Goal: Information Seeking & Learning: Learn about a topic

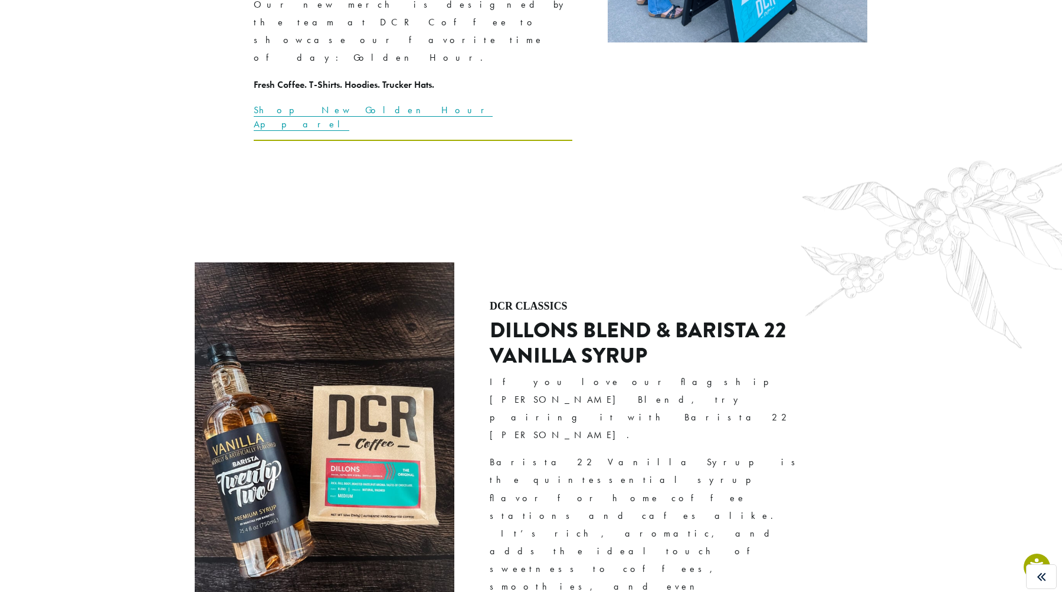
scroll to position [3334, 0]
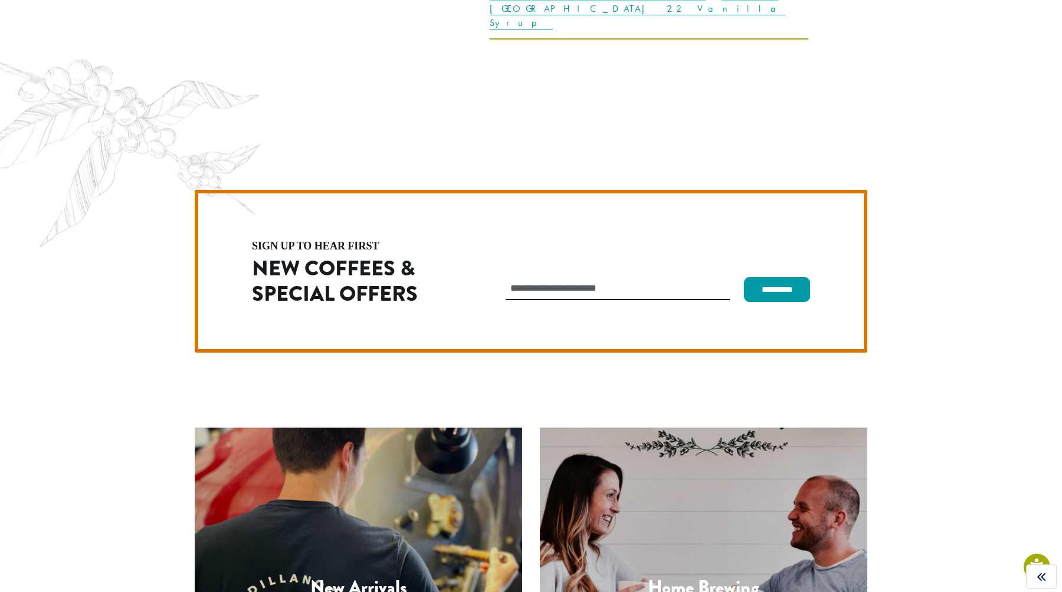
scroll to position [3326, 0]
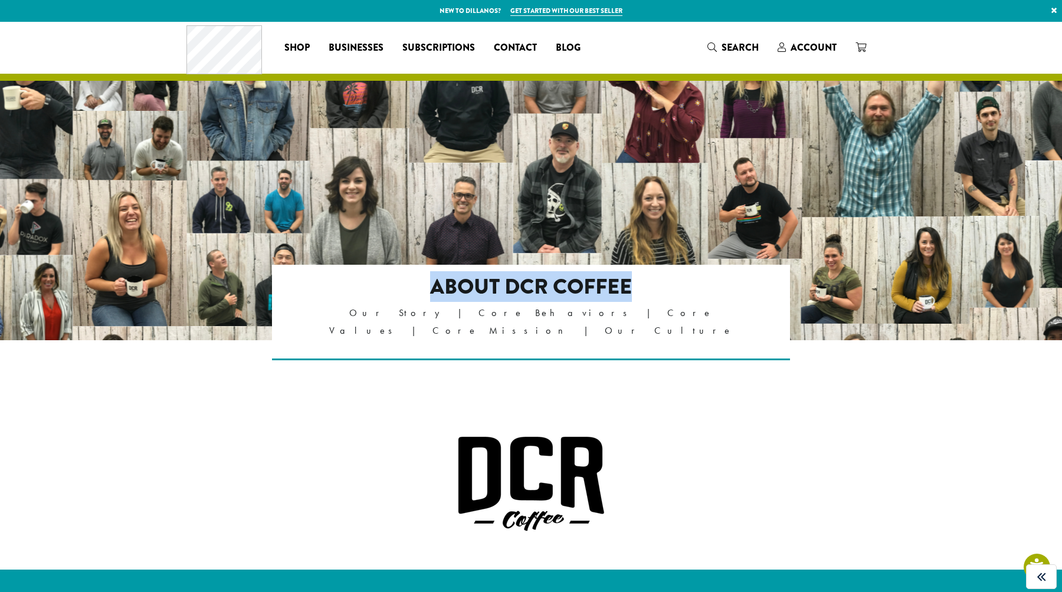
drag, startPoint x: 424, startPoint y: 286, endPoint x: 641, endPoint y: 294, distance: 217.3
click at [641, 294] on h2 "About DCR Coffee" at bounding box center [531, 286] width 416 height 25
copy h2 "About DCR Coffee"
click at [418, 315] on p "Our Story | Core Behaviors | Core Values | Core Mission | Our Culture" at bounding box center [531, 321] width 416 height 35
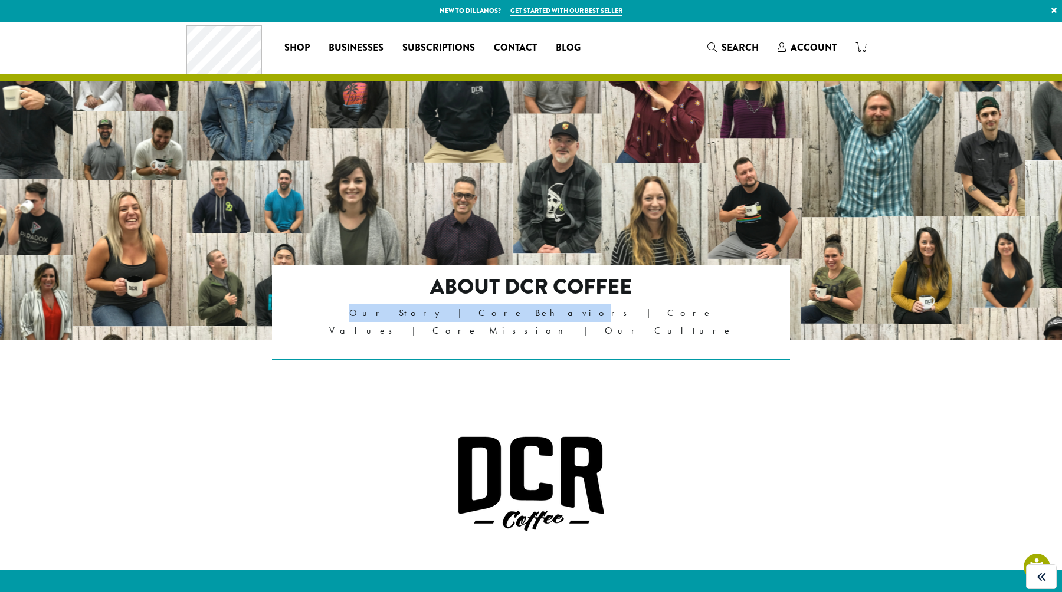
drag, startPoint x: 585, startPoint y: 308, endPoint x: 690, endPoint y: 304, distance: 105.1
click at [690, 304] on p "Our Story | Core Behaviors | Core Values | Core Mission | Our Culture" at bounding box center [531, 321] width 416 height 35
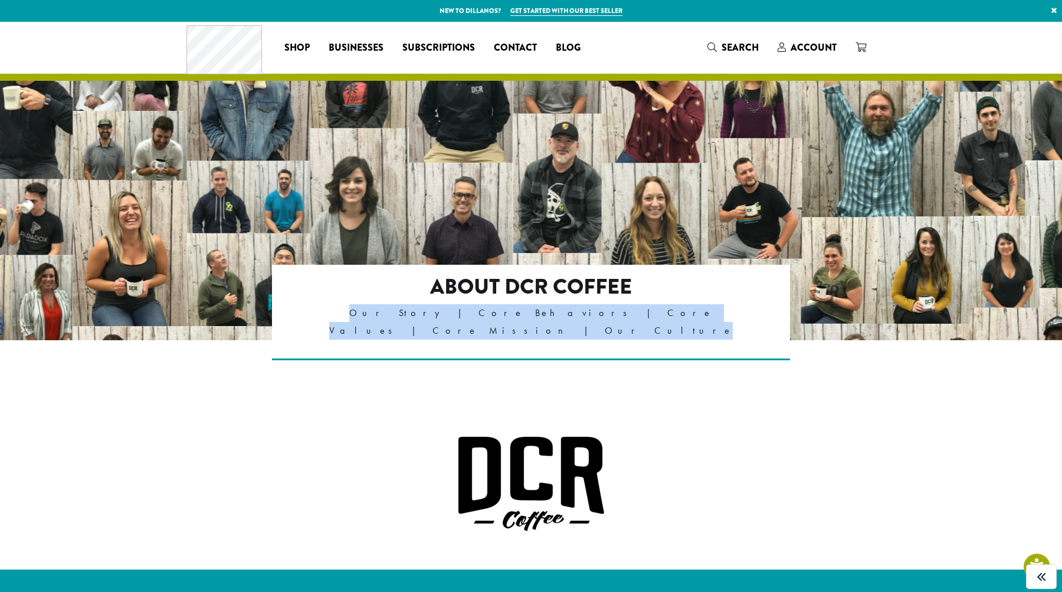
drag, startPoint x: 684, startPoint y: 310, endPoint x: 380, endPoint y: 320, distance: 303.4
click at [380, 320] on p "Our Story | Core Behaviors | Core Values | Core Mission | Our Culture" at bounding box center [531, 321] width 416 height 35
copy p "Our Story | Core Behaviors | Core Values | Core Mission | Our Culture"
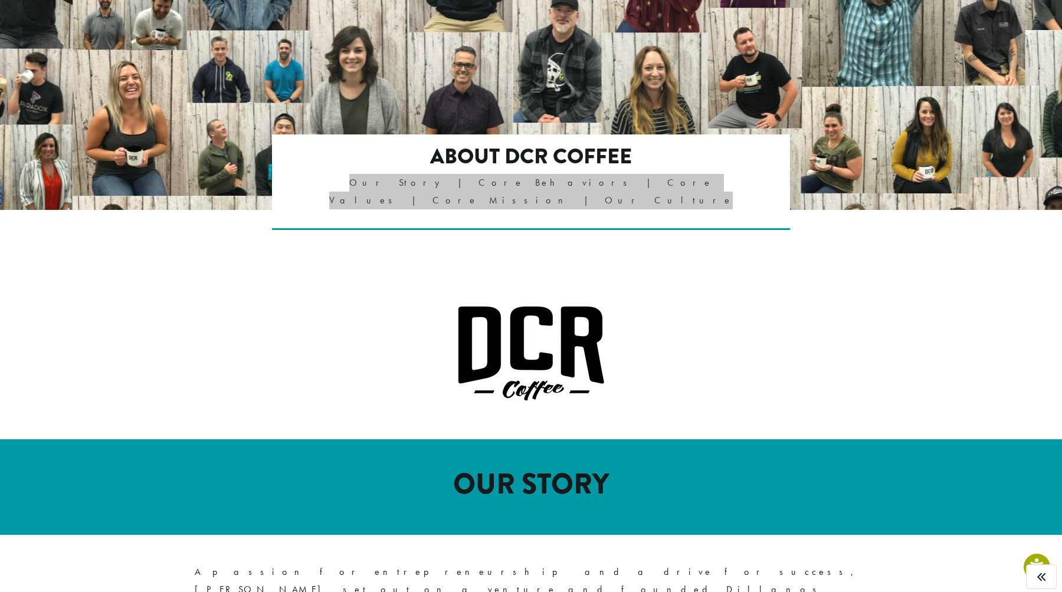
scroll to position [152, 0]
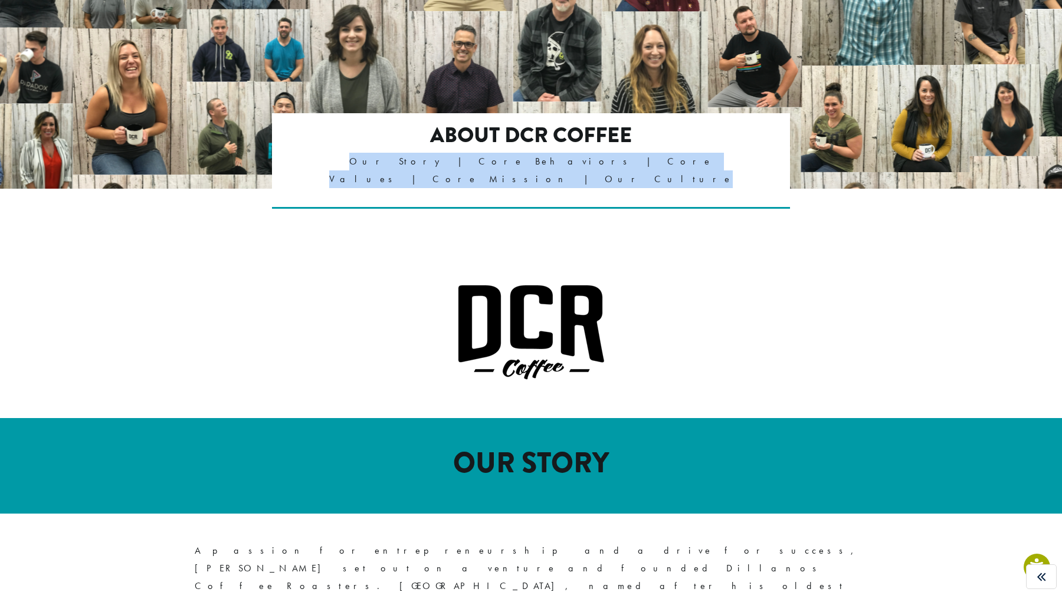
click at [484, 131] on h2 "About DCR Coffee" at bounding box center [531, 135] width 416 height 25
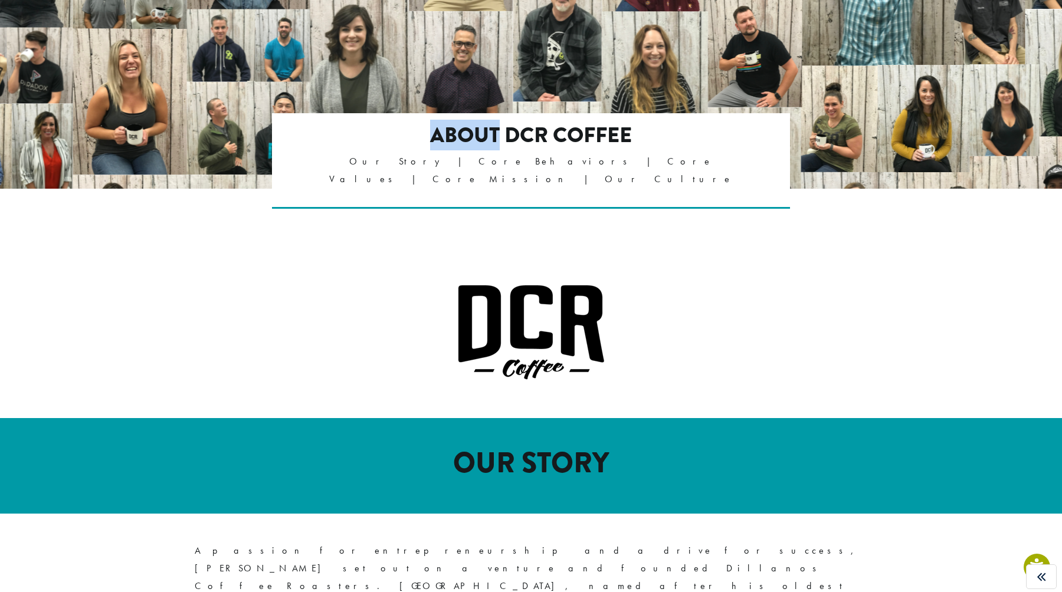
click at [484, 131] on h2 "About DCR Coffee" at bounding box center [531, 135] width 416 height 25
copy div "About DCR Coffee"
click at [603, 162] on p "Our Story | Core Behaviors | Core Values | Core Mission | Our Culture" at bounding box center [531, 170] width 416 height 35
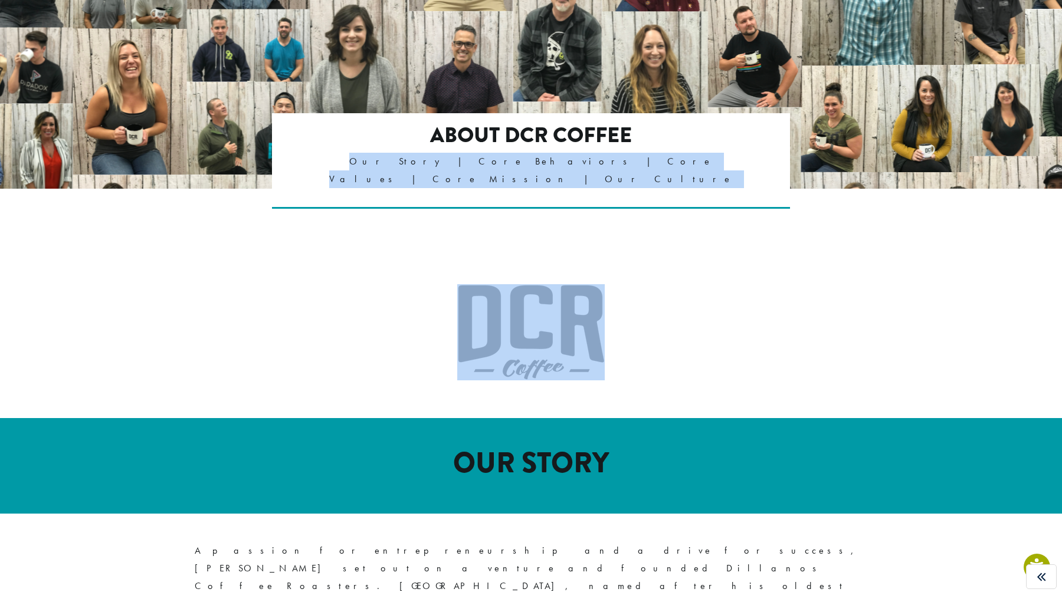
click at [603, 162] on p "Our Story | Core Behaviors | Core Values | Core Mission | Our Culture" at bounding box center [531, 170] width 416 height 35
copy article "Our Story | Core Behaviors | Core Values | Core Mission | Our Culture"
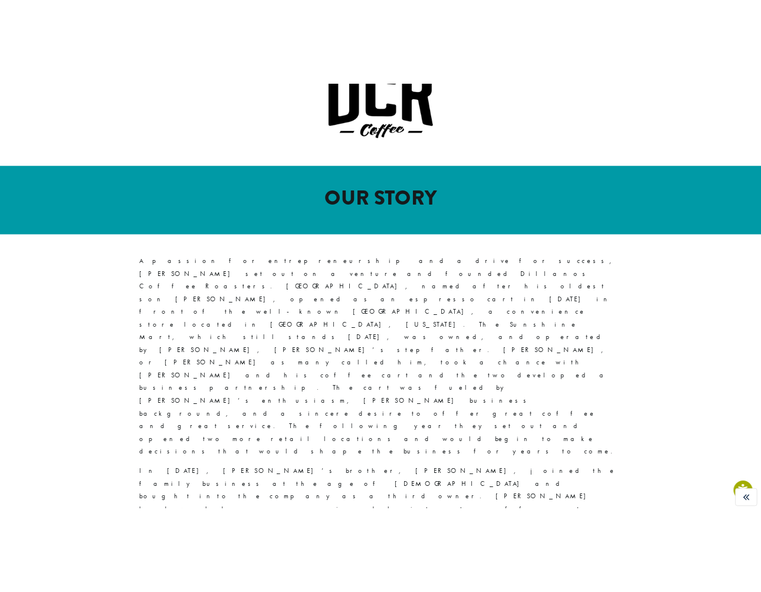
scroll to position [454, 0]
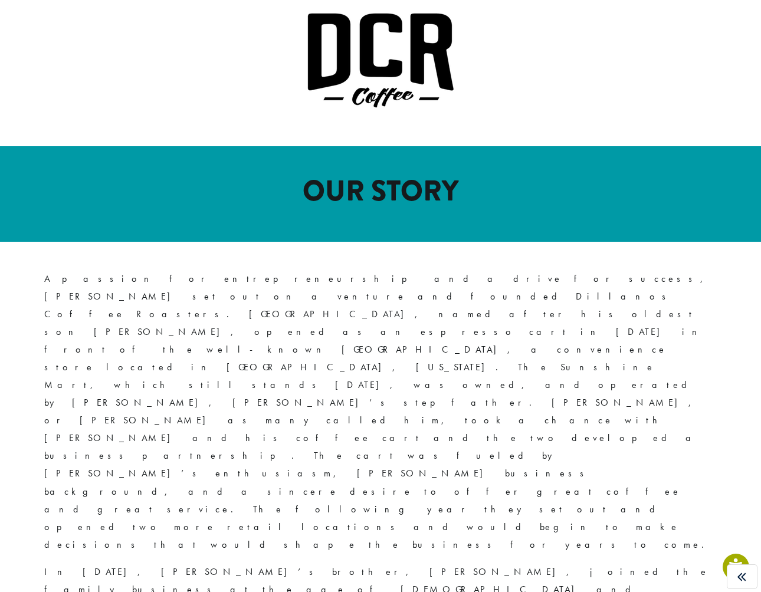
scroll to position [428, 0]
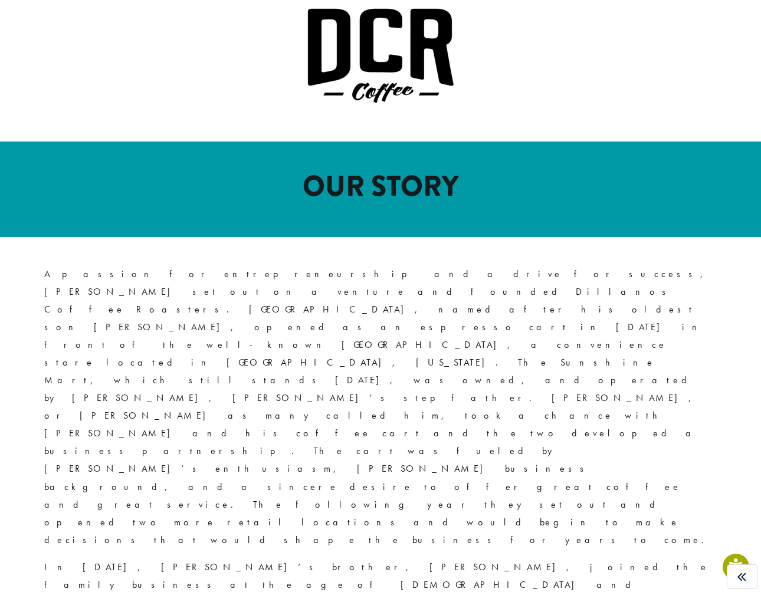
click at [496, 170] on h1 "OUR STORY" at bounding box center [380, 187] width 672 height 34
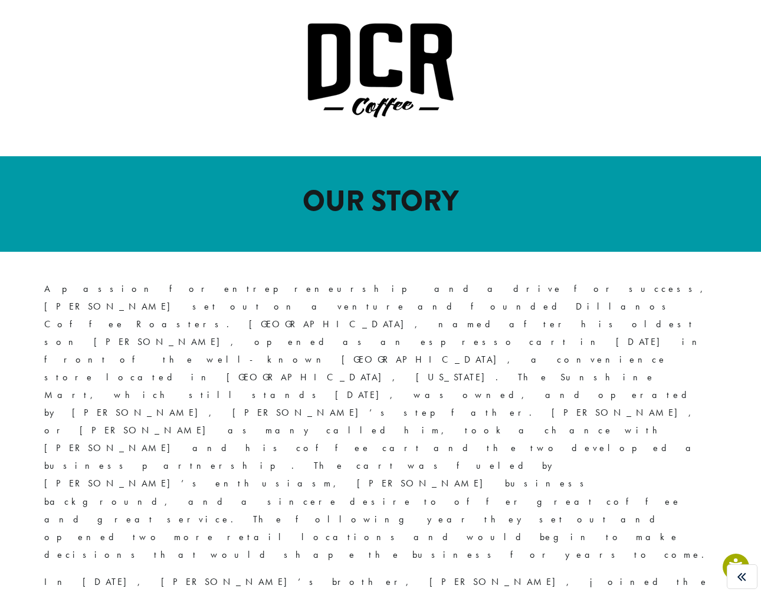
scroll to position [411, 0]
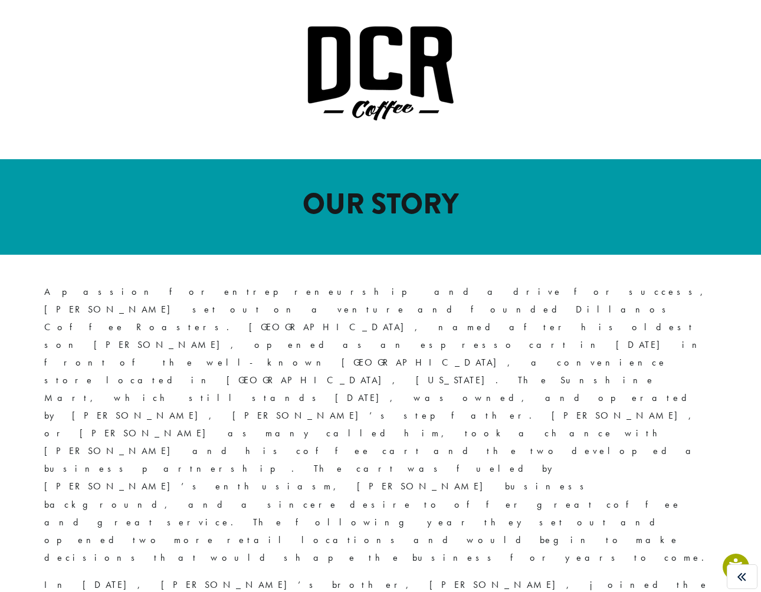
click at [415, 188] on h1 "OUR STORY" at bounding box center [380, 205] width 672 height 34
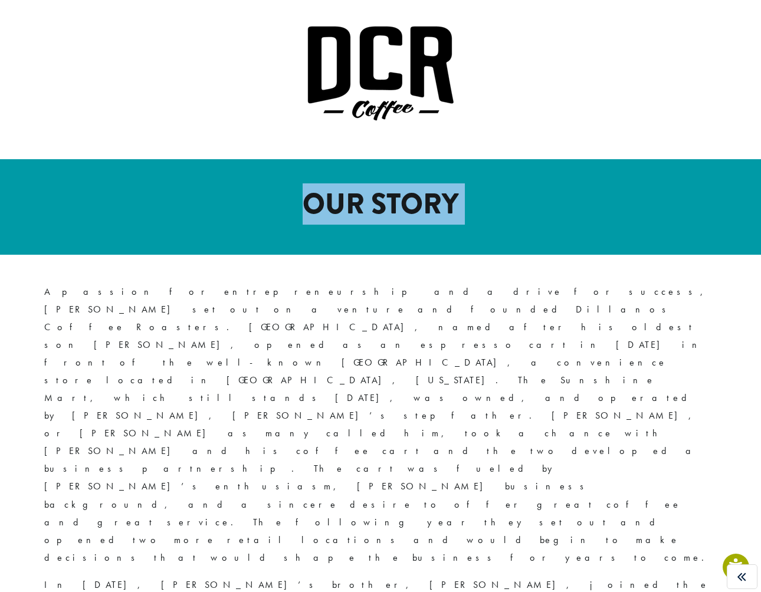
click at [416, 188] on h1 "OUR STORY" at bounding box center [380, 205] width 672 height 34
copy article "OUR STORY"
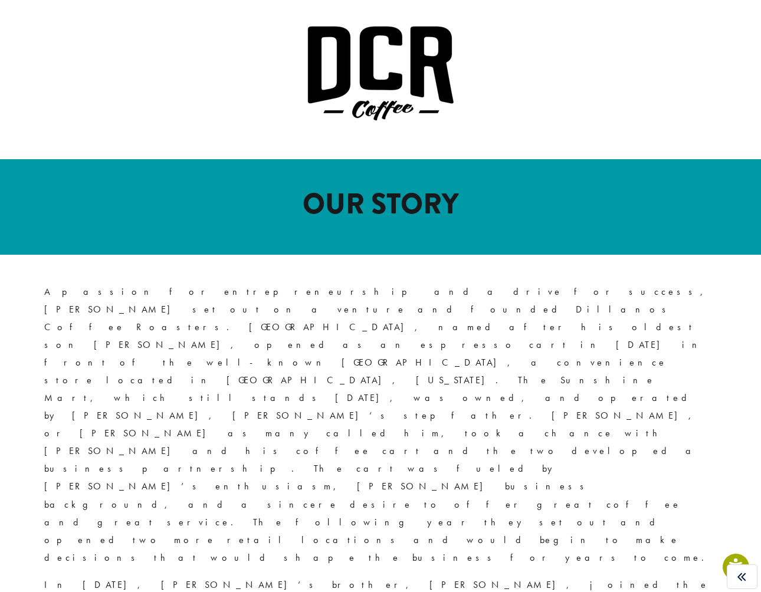
click at [554, 311] on p "A passion for entrepreneurship and a drive for success, David J. Morris set out…" at bounding box center [380, 425] width 672 height 284
click at [368, 192] on h1 "OUR STORY" at bounding box center [380, 205] width 672 height 34
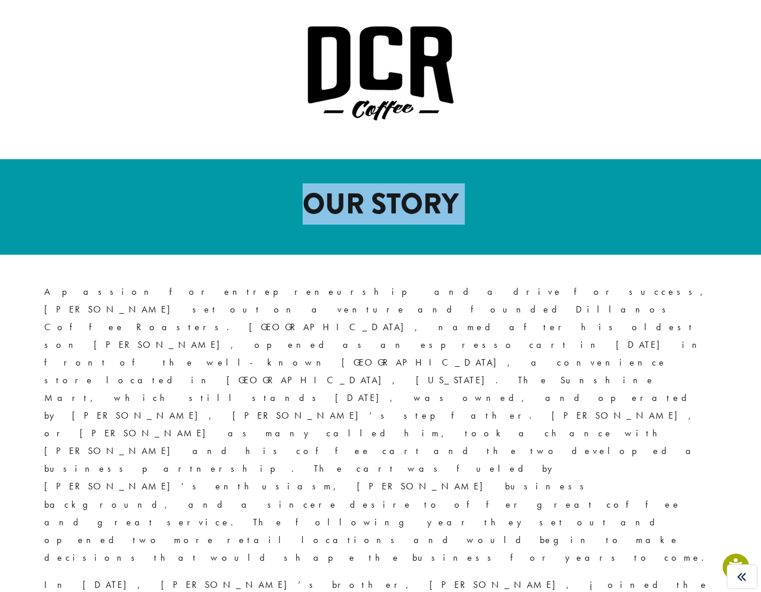
click at [368, 192] on h1 "OUR STORY" at bounding box center [380, 205] width 672 height 34
copy article "OUR STORY"
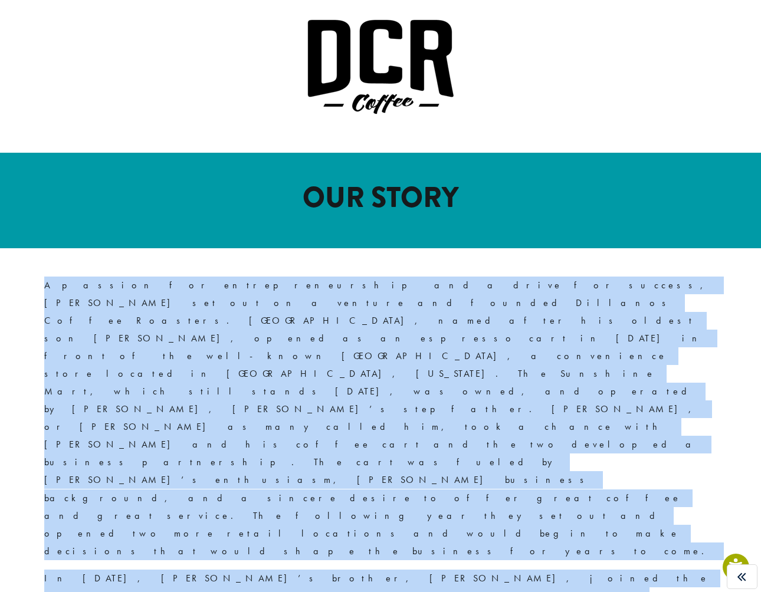
drag, startPoint x: 645, startPoint y: 510, endPoint x: 0, endPoint y: 261, distance: 691.7
copy div "A passion for entrepreneurship and a drive for success, David J. Morris set out…"
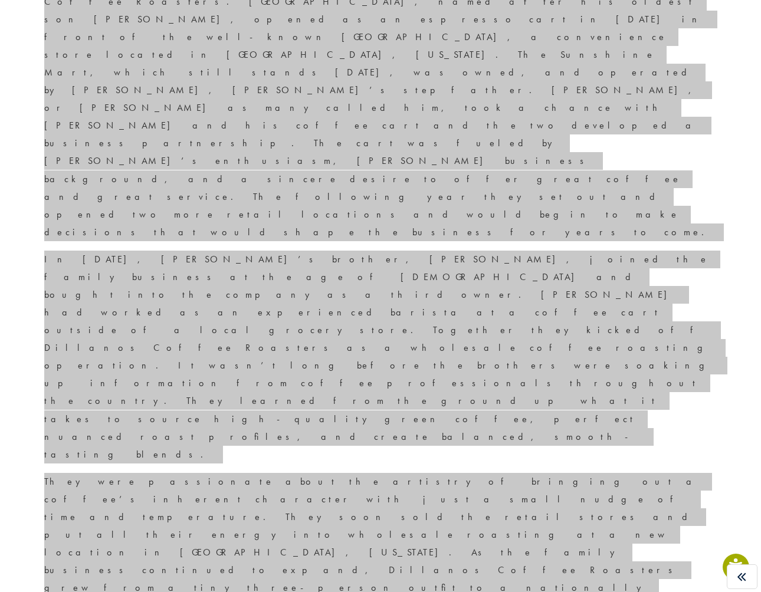
scroll to position [742, 0]
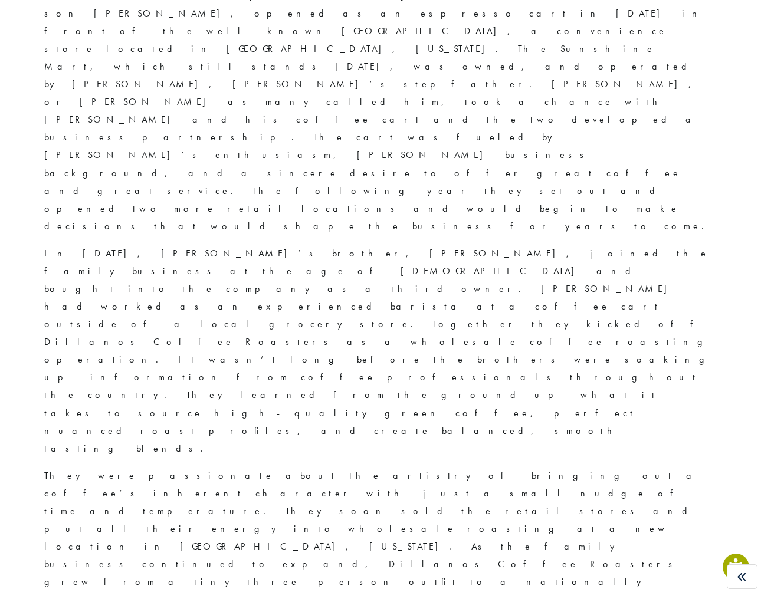
copy article "Core Behaviors"
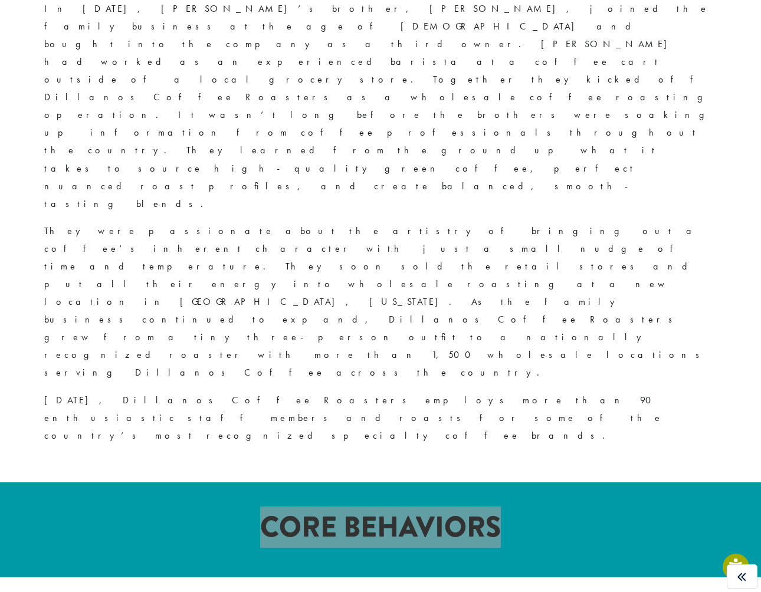
scroll to position [1007, 0]
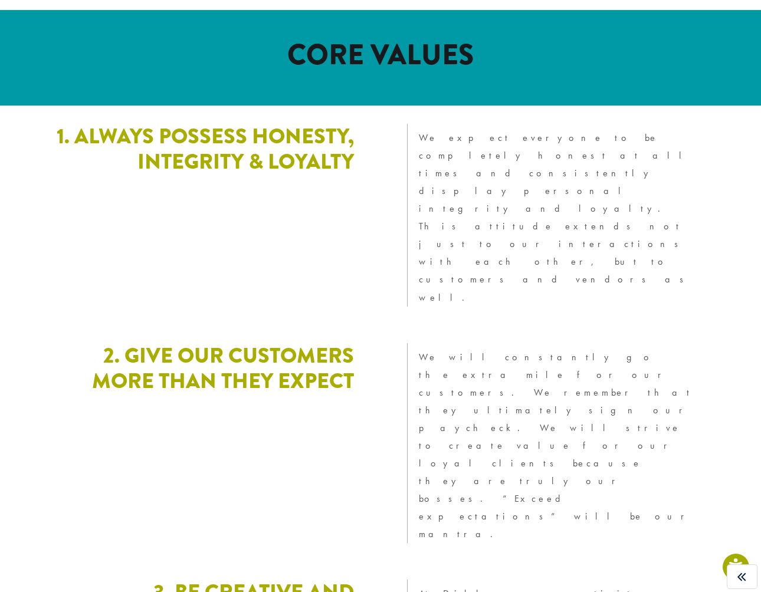
scroll to position [3153, 0]
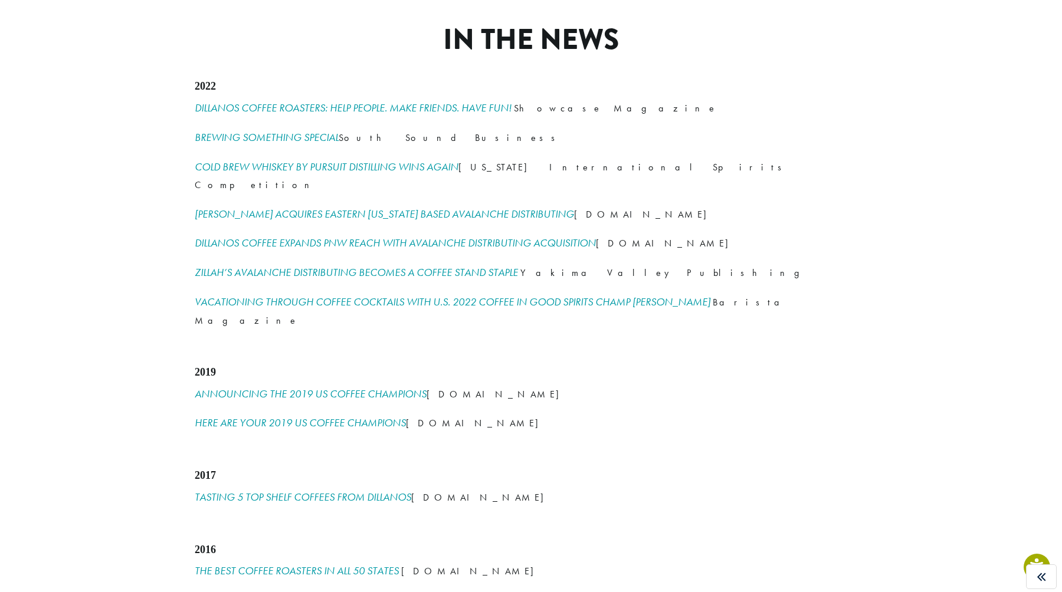
scroll to position [1512, 0]
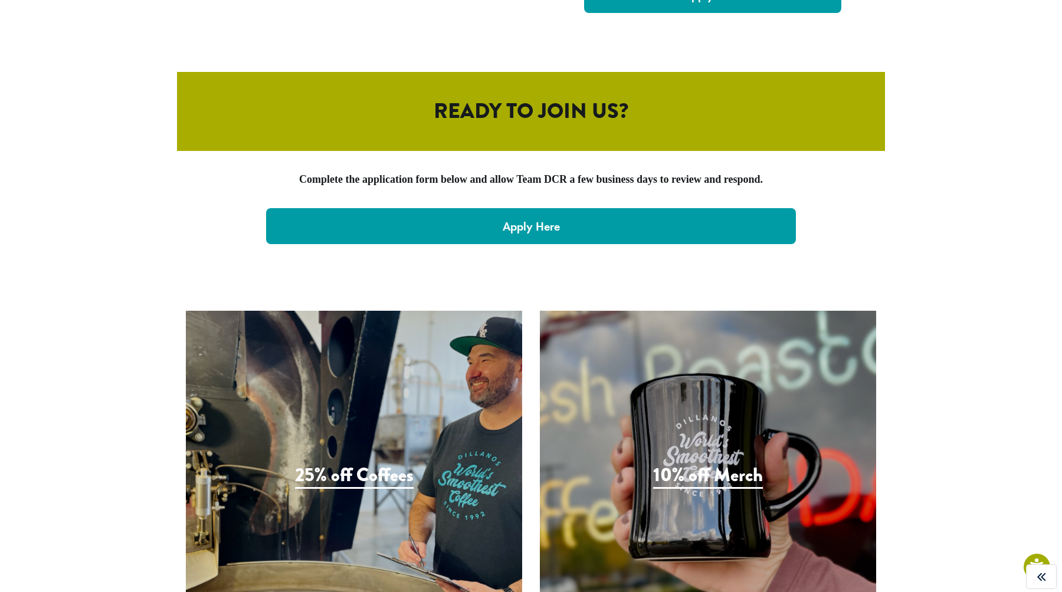
scroll to position [2430, 0]
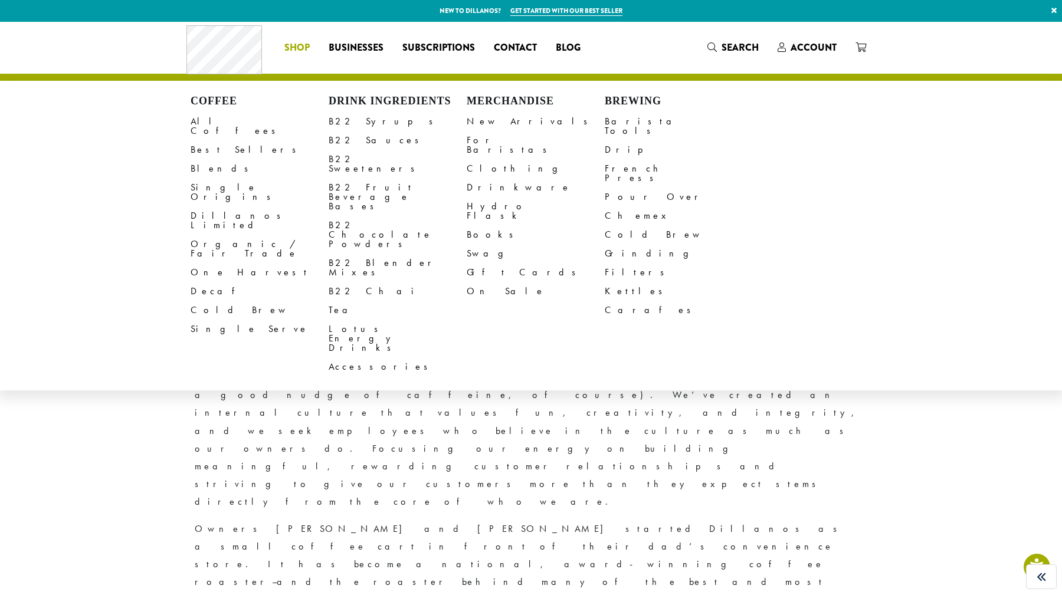
click at [298, 45] on li "Coffee All Coffees Best Sellers Blends Single Origins Dillanos Limited Organic …" at bounding box center [297, 47] width 44 height 19
